Goal: Task Accomplishment & Management: Manage account settings

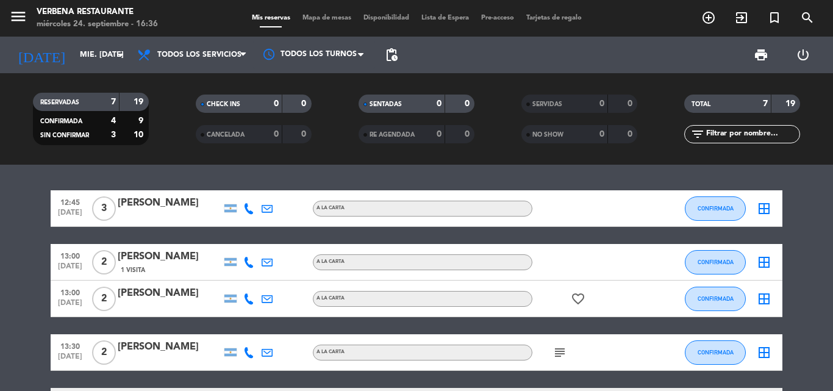
click at [129, 292] on div "[PERSON_NAME]" at bounding box center [170, 293] width 104 height 16
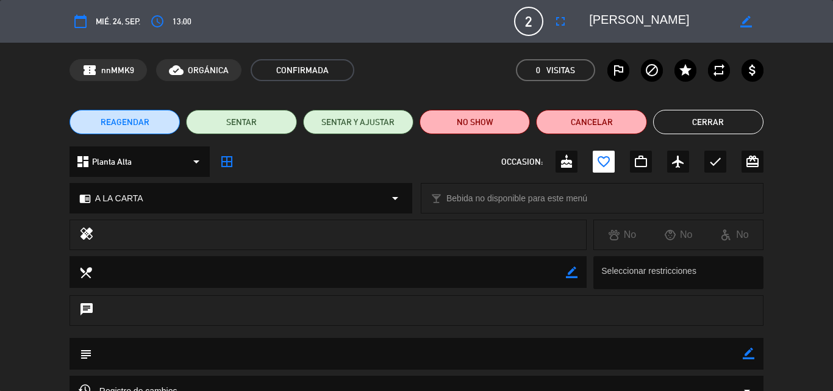
click at [592, 16] on textarea at bounding box center [659, 21] width 140 height 22
click at [595, 20] on textarea at bounding box center [659, 21] width 140 height 22
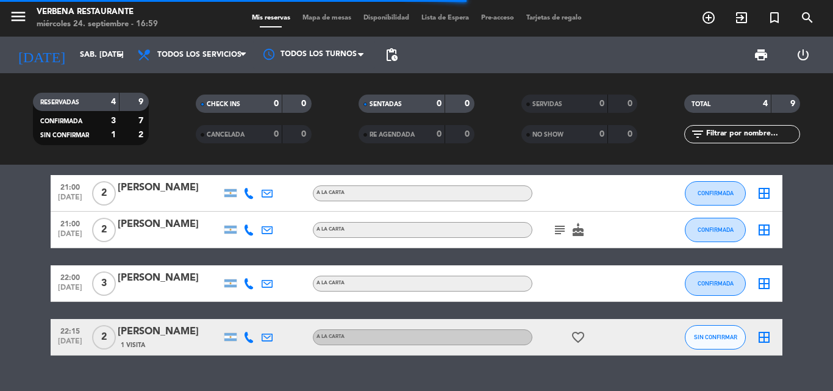
scroll to position [41, 0]
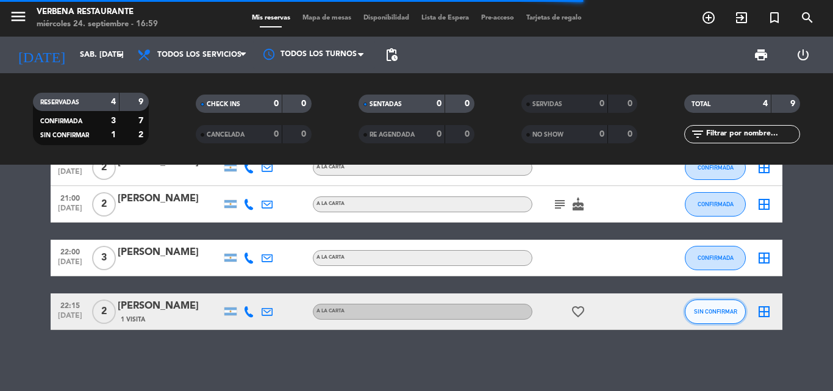
click at [712, 315] on button "SIN CONFIRMAR" at bounding box center [715, 311] width 61 height 24
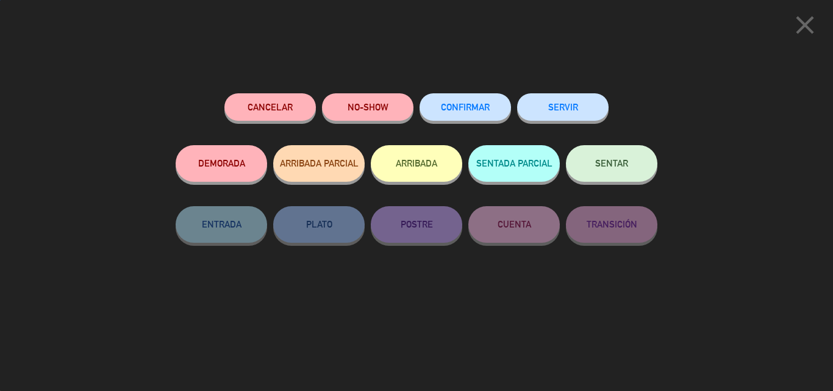
click at [448, 106] on span "CONFIRMAR" at bounding box center [465, 107] width 49 height 10
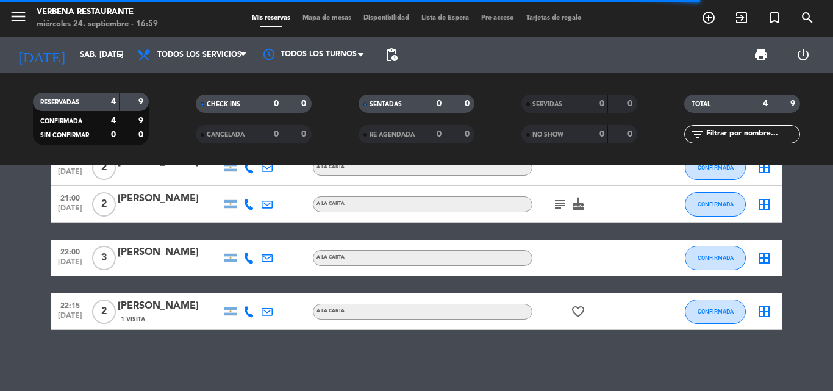
click at [187, 315] on div "1 Visita" at bounding box center [170, 319] width 104 height 10
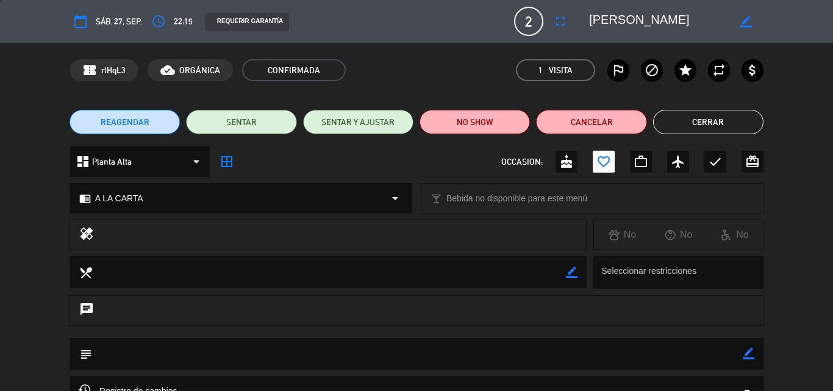
click at [597, 20] on textarea at bounding box center [659, 21] width 140 height 22
